Goal: Task Accomplishment & Management: Manage account settings

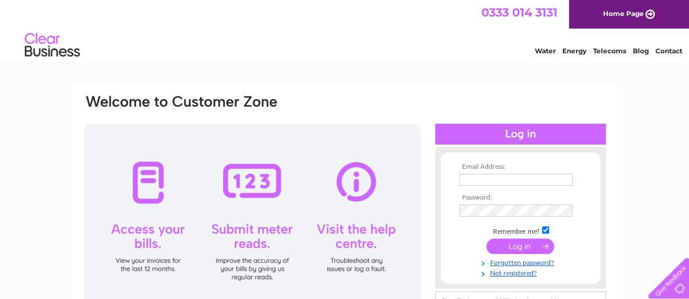
type input "richard@rdjeacock.co.uk"
click at [521, 245] on input "submit" at bounding box center [520, 246] width 68 height 15
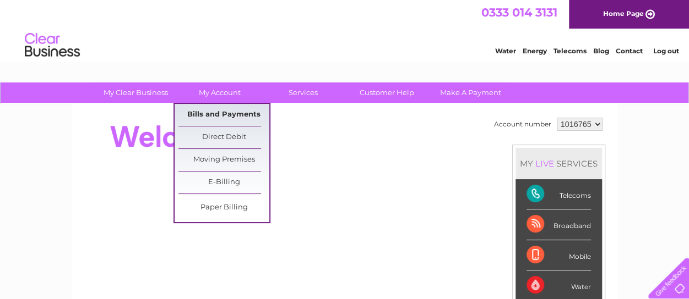
click at [224, 111] on link "Bills and Payments" at bounding box center [223, 115] width 91 height 22
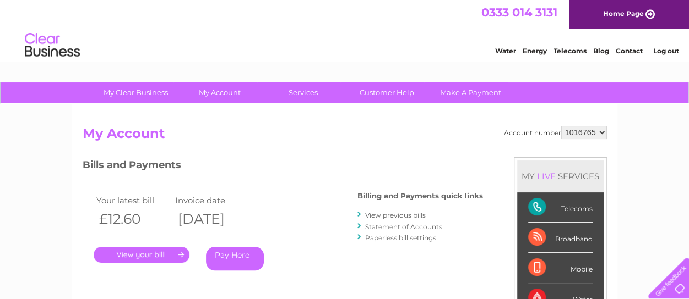
click at [165, 252] on link "." at bounding box center [142, 255] width 96 height 16
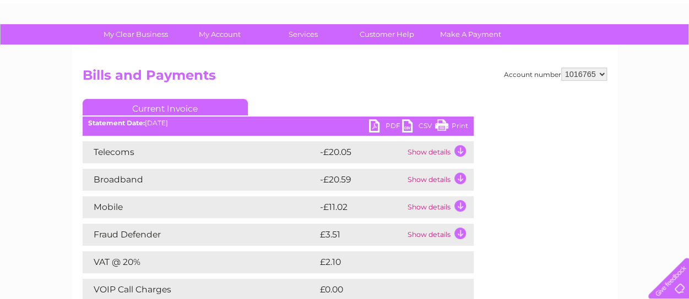
scroll to position [55, 0]
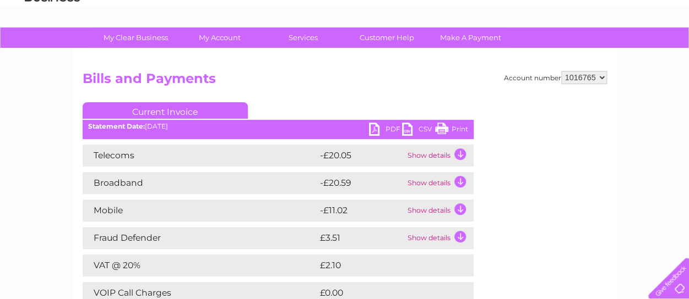
click at [446, 126] on link "Print" at bounding box center [451, 131] width 33 height 16
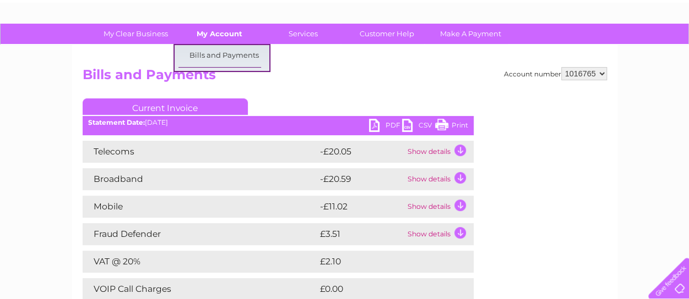
scroll to position [0, 0]
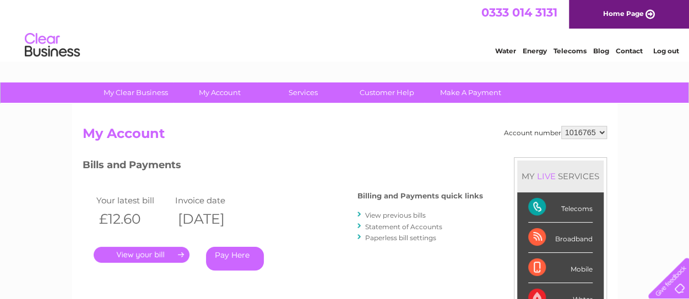
click at [403, 214] on link "View previous bills" at bounding box center [395, 215] width 61 height 8
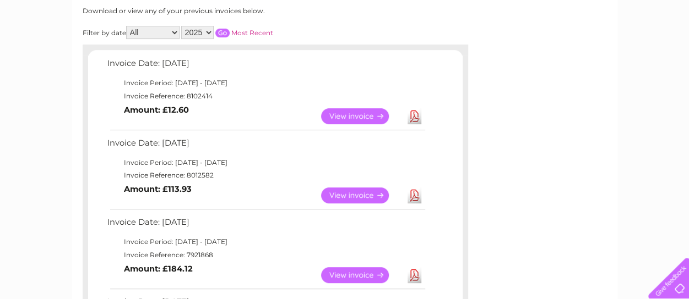
scroll to position [165, 0]
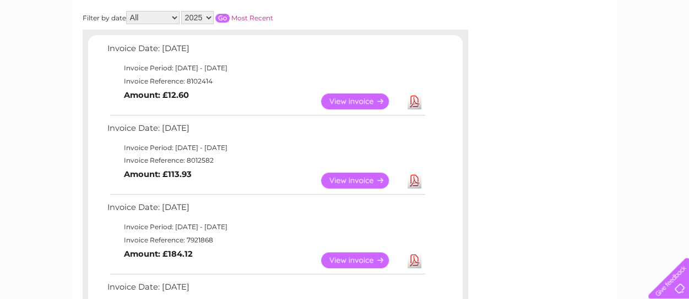
click at [358, 180] on link "View" at bounding box center [361, 181] width 81 height 16
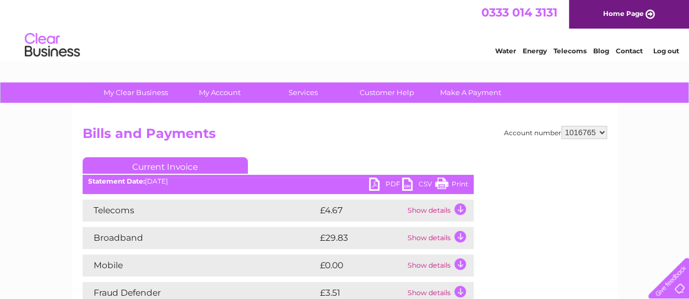
click at [456, 181] on link "Print" at bounding box center [451, 186] width 33 height 16
